Goal: Task Accomplishment & Management: Manage account settings

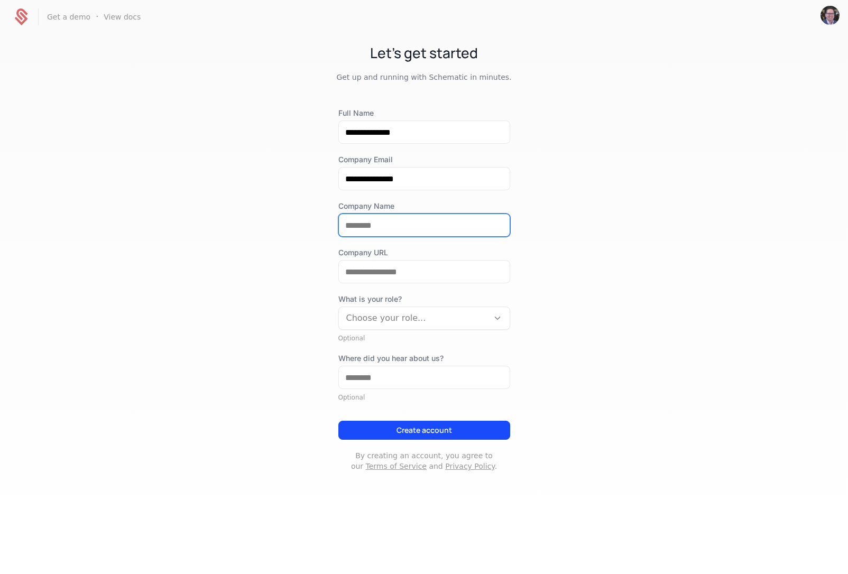
click at [454, 224] on input "Company Name" at bounding box center [424, 225] width 171 height 22
type input "******"
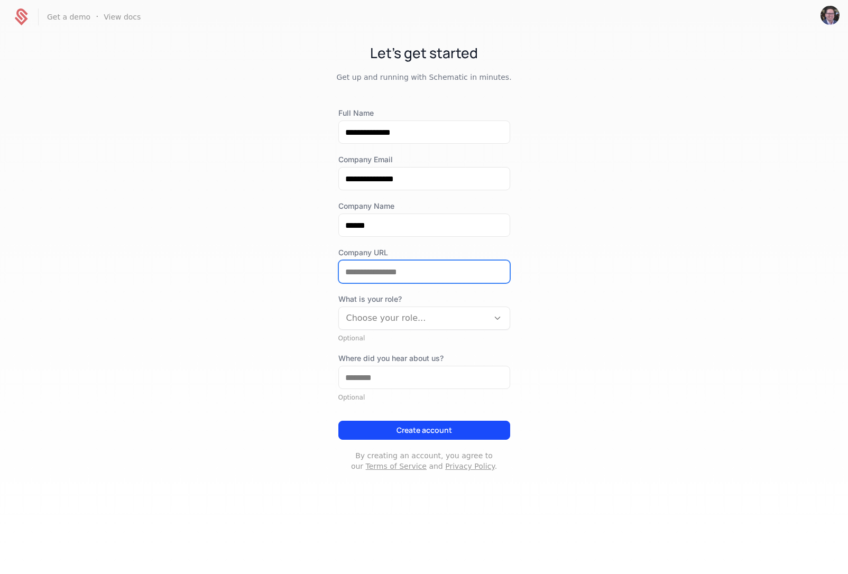
click at [415, 268] on input "Company URL" at bounding box center [424, 272] width 171 height 22
type input "**********"
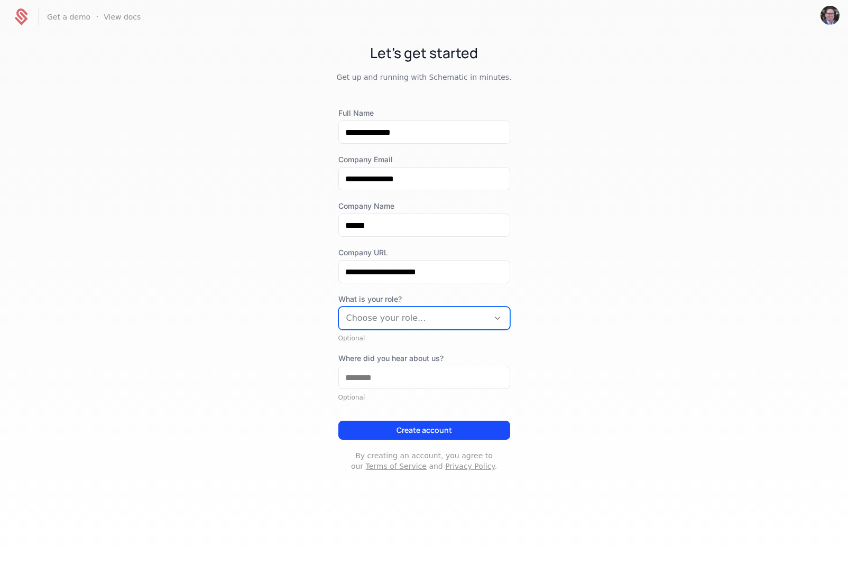
click at [444, 313] on div at bounding box center [413, 318] width 135 height 15
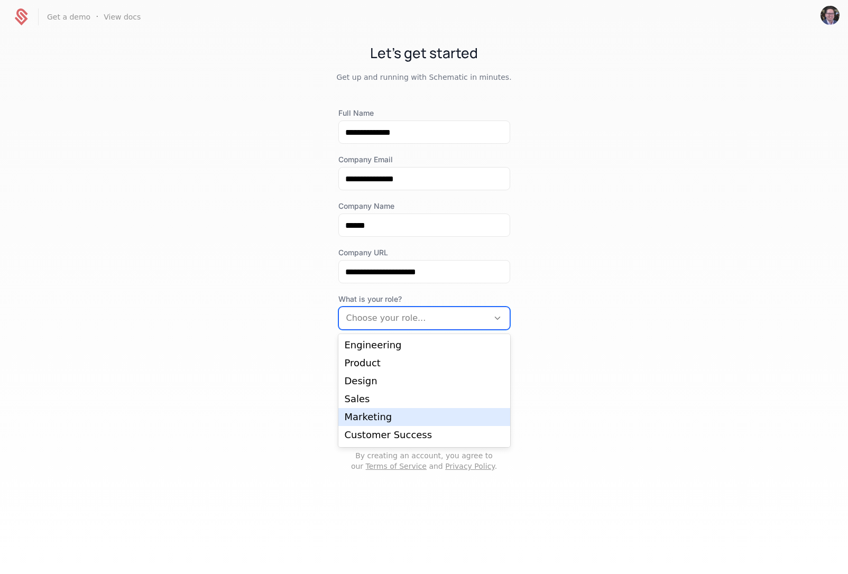
click at [428, 414] on div "Marketing" at bounding box center [424, 417] width 159 height 10
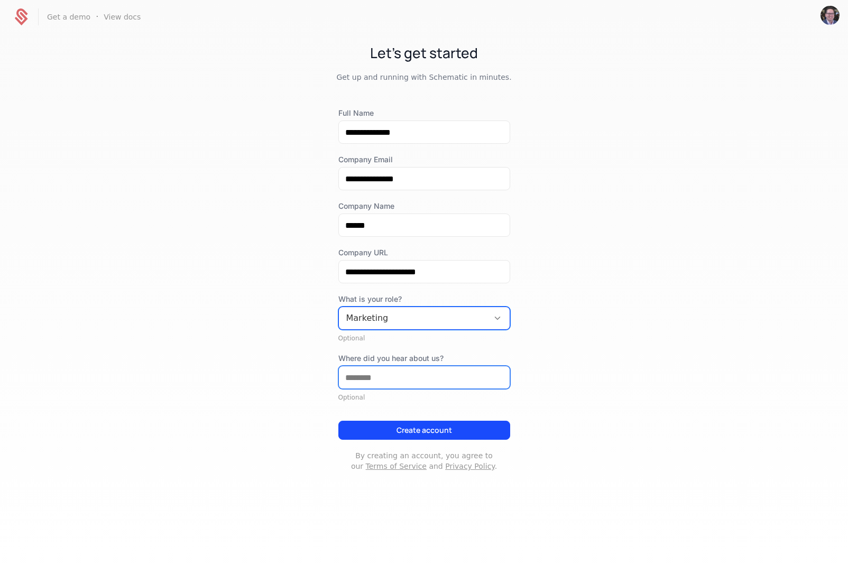
click at [427, 378] on input "Where did you hear about us?" at bounding box center [424, 377] width 171 height 22
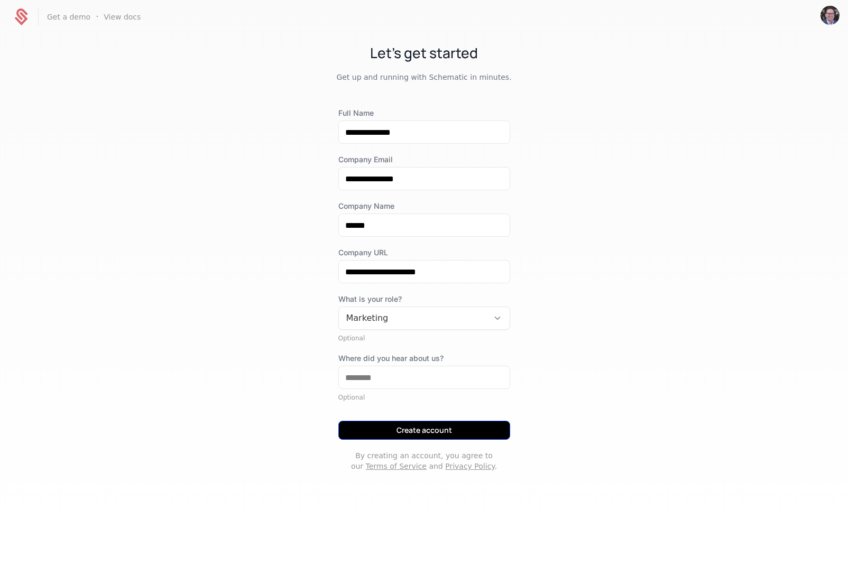
click at [434, 428] on button "Create account" at bounding box center [424, 430] width 172 height 19
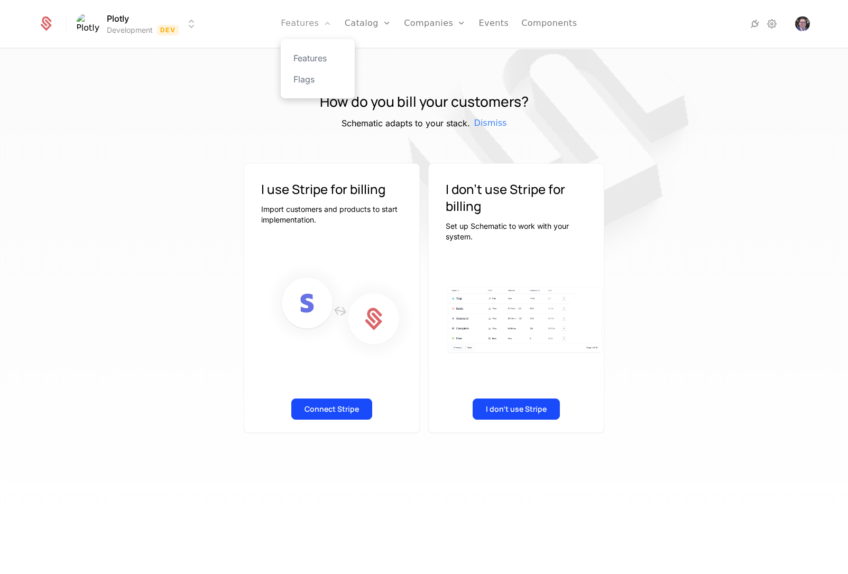
click at [298, 26] on link "Features" at bounding box center [306, 24] width 51 height 48
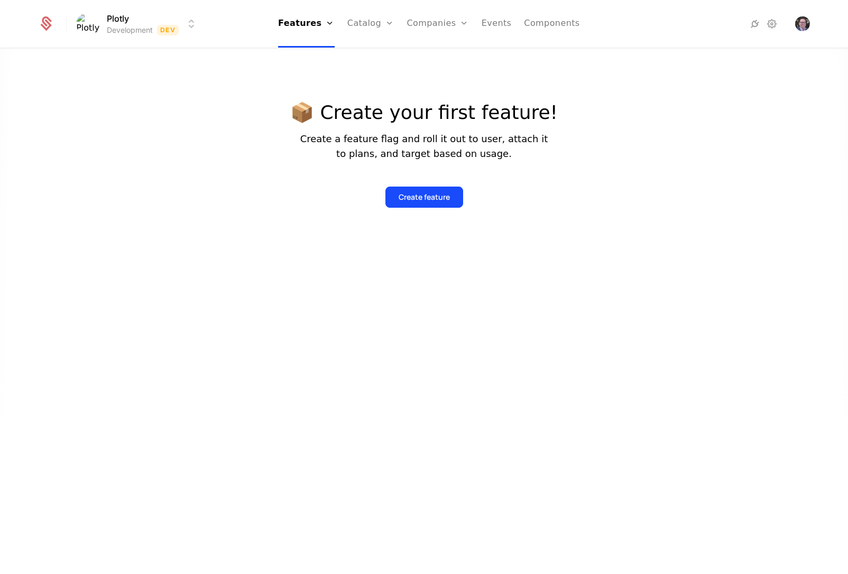
click at [249, 25] on nav "Features Features Flags Catalog Plans Add Ons Configuration Companies Companies…" at bounding box center [429, 24] width 446 height 48
click at [135, 29] on html "Plotly Development Dev Features Features Flags Catalog Plans Add Ons Configurat…" at bounding box center [424, 287] width 848 height 574
click at [236, 19] on html "Plotly Development Dev Features Features Flags Catalog Plans Add Ons Configurat…" at bounding box center [424, 287] width 848 height 574
click at [438, 61] on link "Companies" at bounding box center [444, 58] width 49 height 13
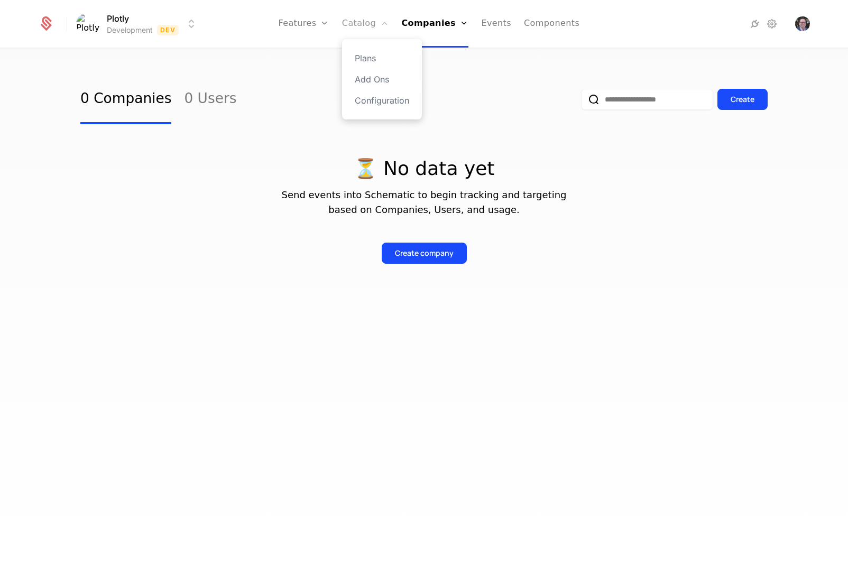
click at [370, 30] on link "Catalog" at bounding box center [365, 24] width 47 height 48
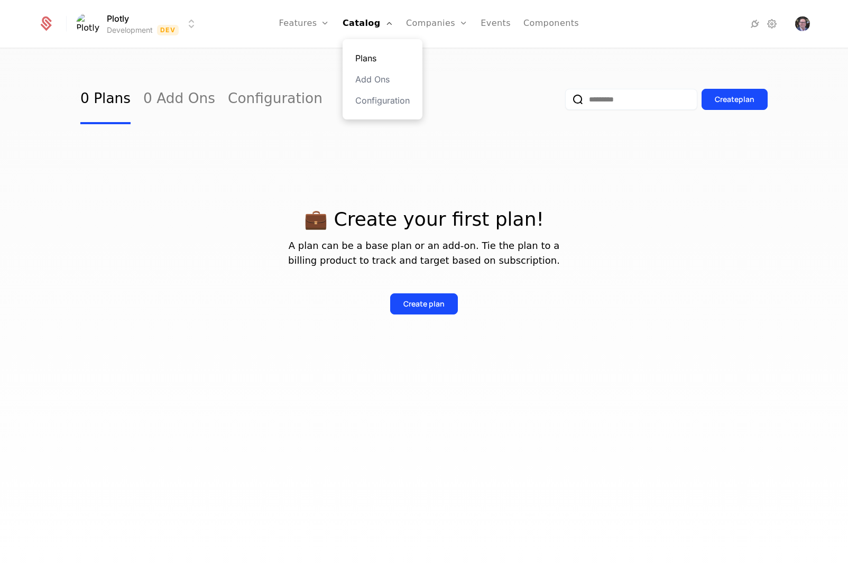
click at [374, 61] on link "Plans" at bounding box center [382, 58] width 54 height 13
click at [376, 55] on link "Plans" at bounding box center [382, 58] width 54 height 13
click at [546, 23] on link "Components" at bounding box center [552, 24] width 56 height 48
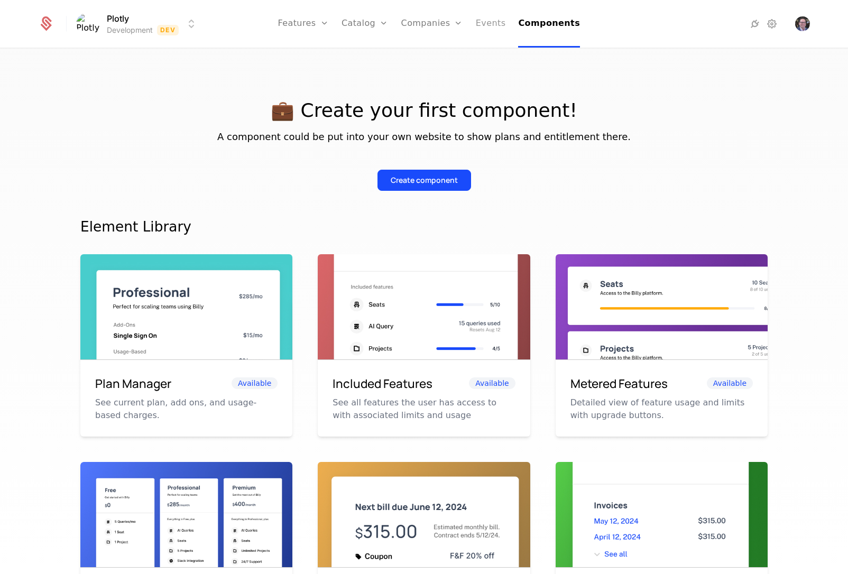
click at [488, 24] on link "Events" at bounding box center [491, 24] width 30 height 48
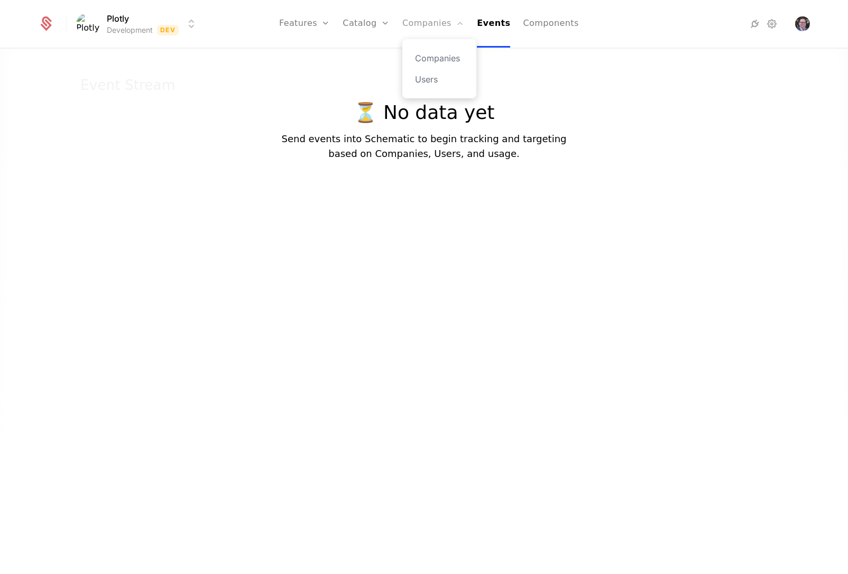
click at [429, 24] on link "Companies" at bounding box center [433, 24] width 62 height 48
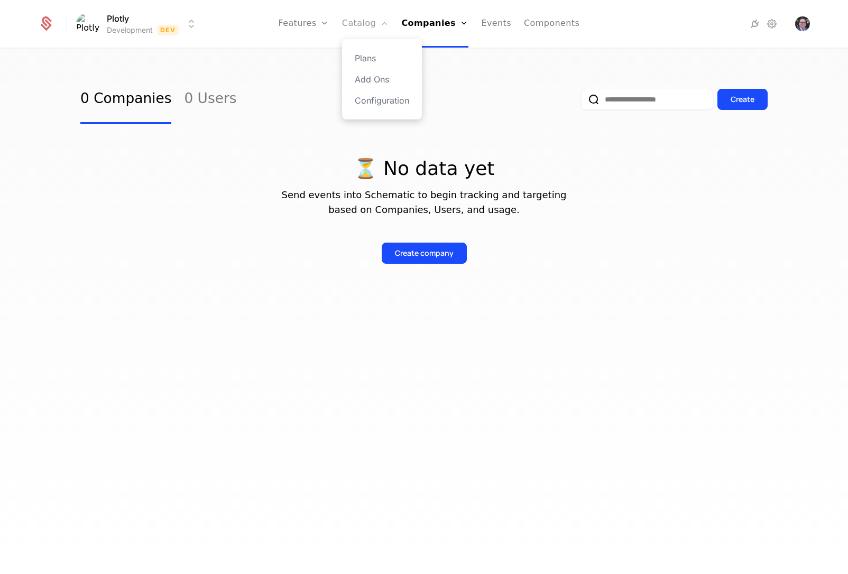
click at [357, 31] on link "Catalog" at bounding box center [365, 24] width 47 height 48
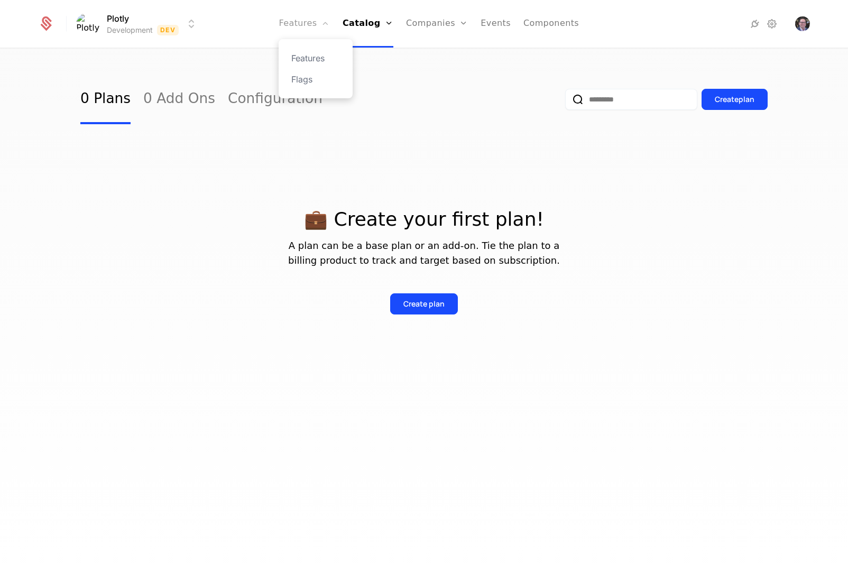
click at [307, 29] on link "Features" at bounding box center [304, 24] width 51 height 48
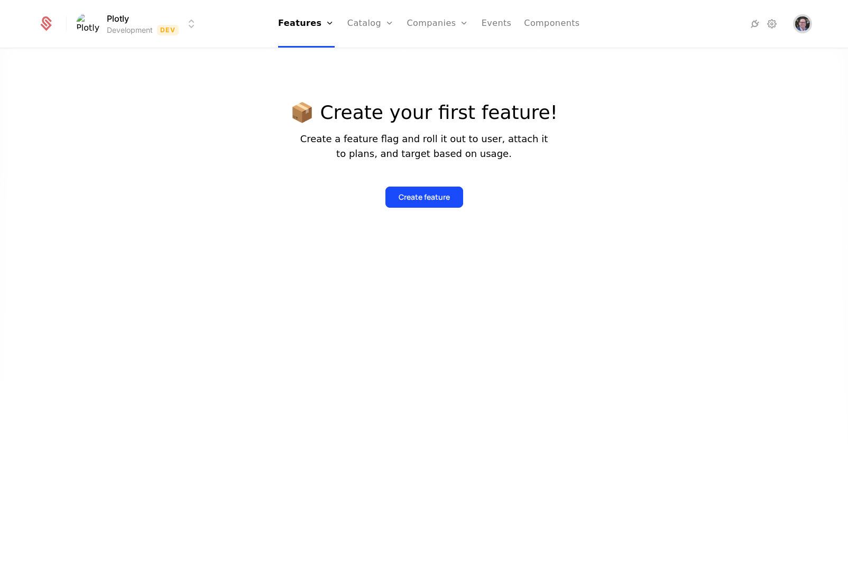
click at [803, 25] on img "Open user button" at bounding box center [802, 23] width 15 height 15
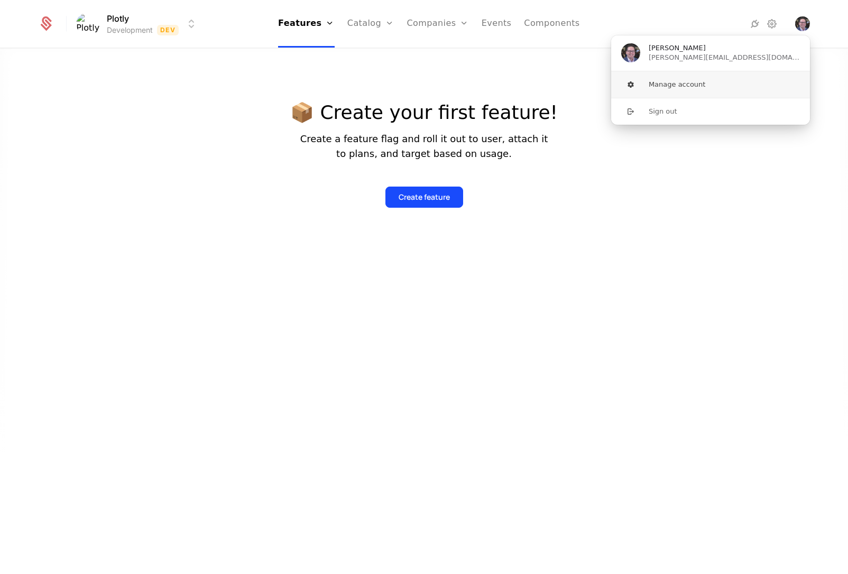
click at [698, 82] on button "Manage account" at bounding box center [711, 84] width 200 height 26
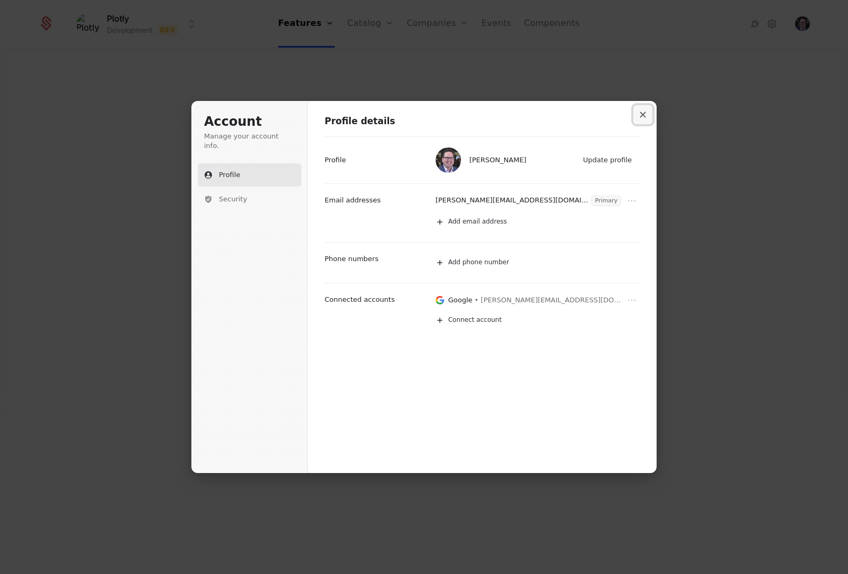
click at [640, 115] on icon "Close modal" at bounding box center [643, 115] width 6 height 6
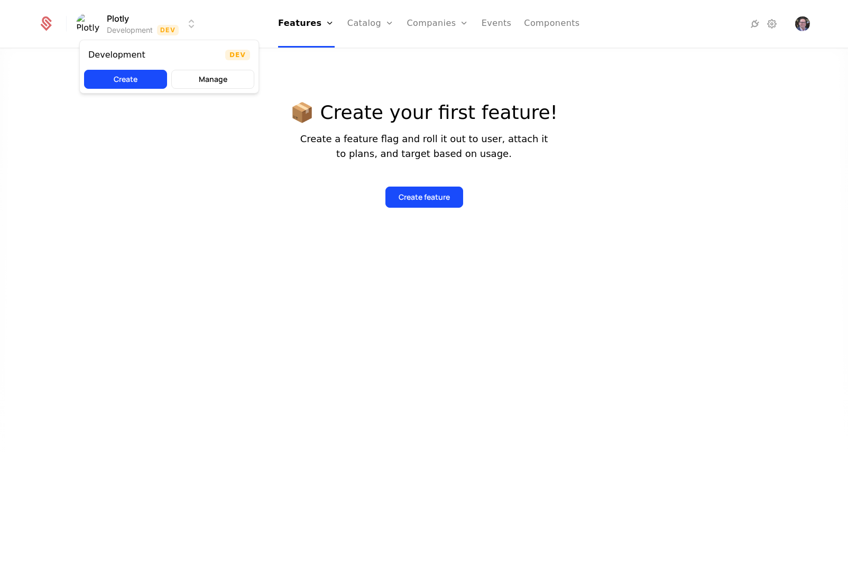
click at [125, 30] on html "Plotly Development Dev Features Features Flags Catalog Plans Add Ons Configurat…" at bounding box center [424, 287] width 848 height 574
click at [216, 78] on button "Manage" at bounding box center [212, 79] width 83 height 19
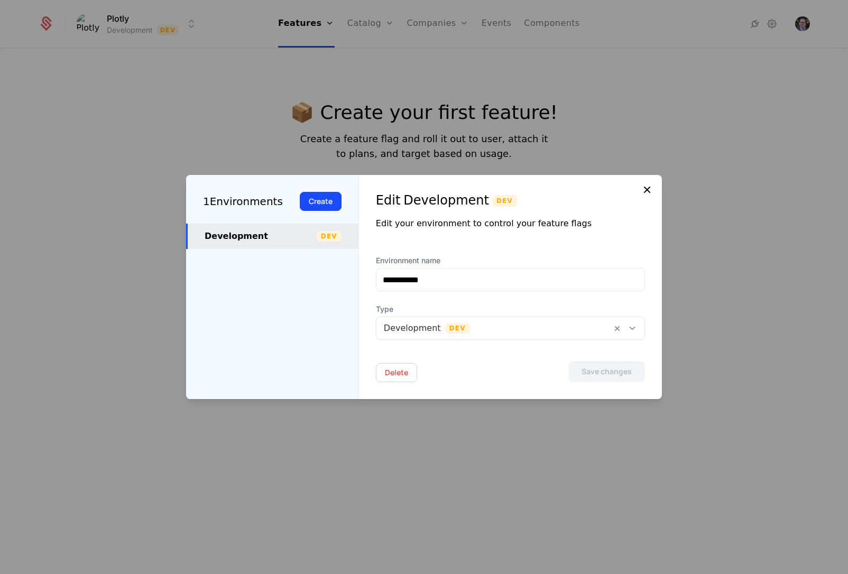
click at [648, 189] on icon at bounding box center [647, 189] width 13 height 13
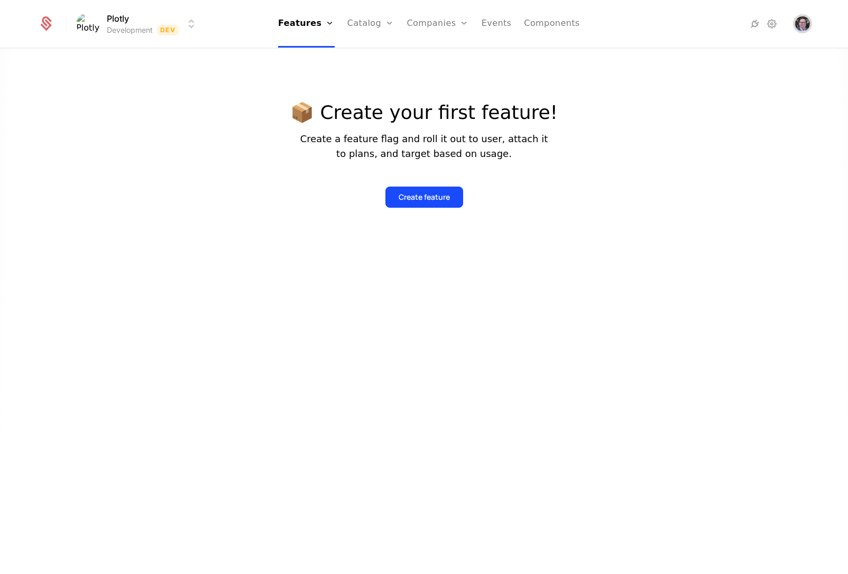
click at [799, 23] on img "Open user button" at bounding box center [802, 23] width 15 height 15
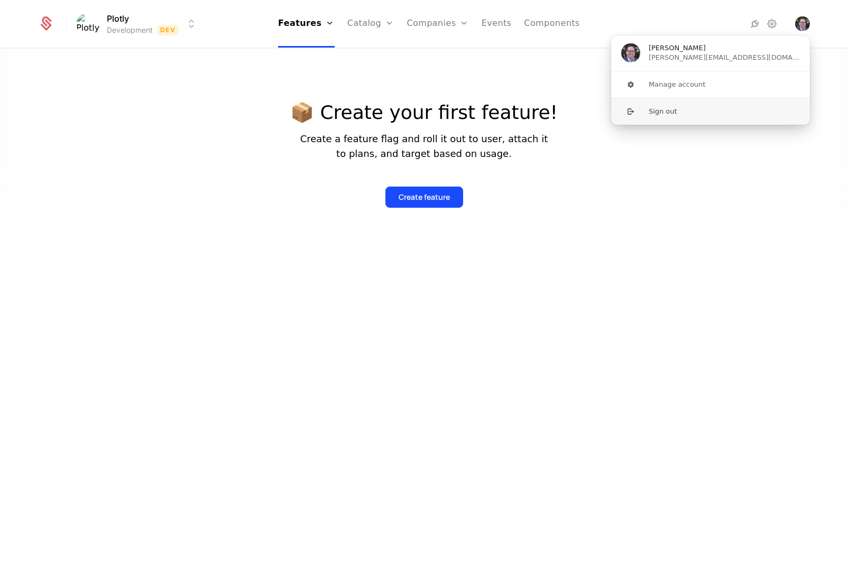
click at [659, 115] on button "Sign out" at bounding box center [711, 111] width 200 height 27
